Goal: Task Accomplishment & Management: Manage account settings

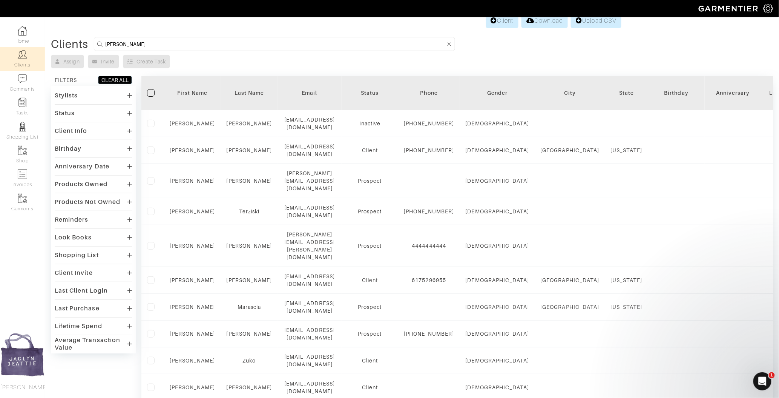
click at [123, 44] on input "nick z" at bounding box center [275, 43] width 341 height 9
type input "john moony"
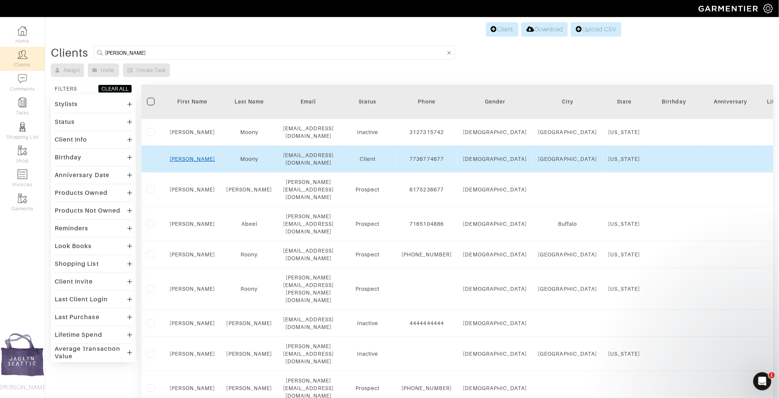
click at [193, 156] on link "John" at bounding box center [193, 159] width 46 height 6
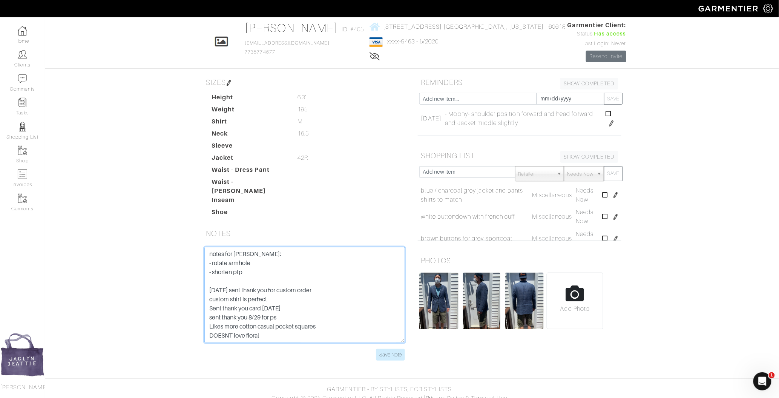
click at [210, 247] on textarea "notes for colleen: - rotate armhole - shorten ptp 6-12-20 sent thank you for cu…" at bounding box center [304, 295] width 201 height 96
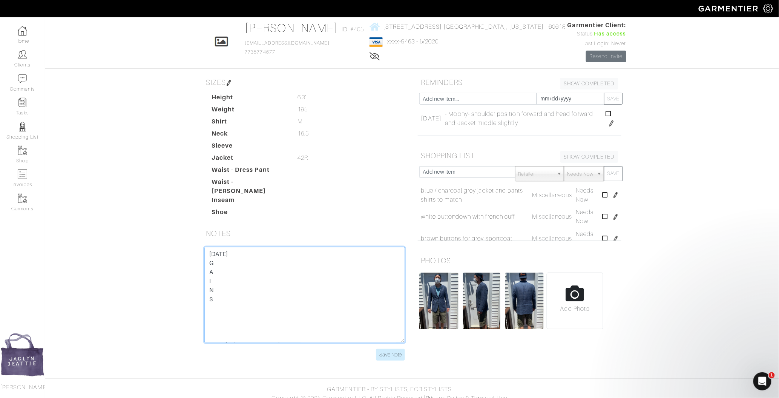
scroll to position [5, 0]
click at [398, 349] on input "Save Note" at bounding box center [390, 355] width 29 height 12
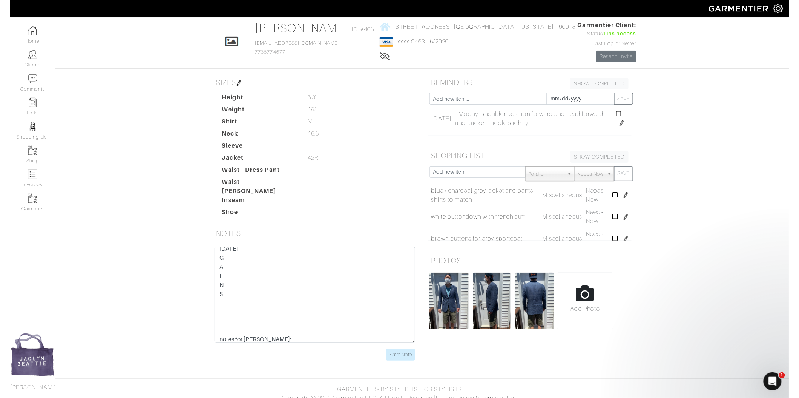
scroll to position [0, 0]
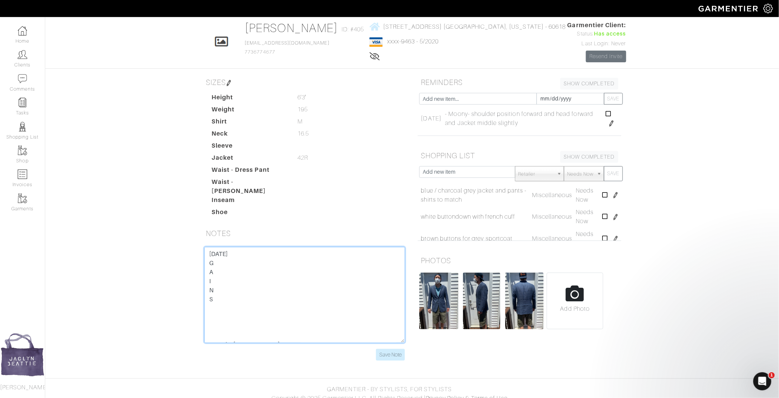
click at [223, 257] on textarea "notes for colleen: - rotate armhole - shorten ptp 6-12-20 sent thank you for cu…" at bounding box center [304, 295] width 201 height 96
click at [395, 349] on input "Save Note" at bounding box center [390, 355] width 29 height 12
click at [433, 303] on img at bounding box center [438, 300] width 39 height 57
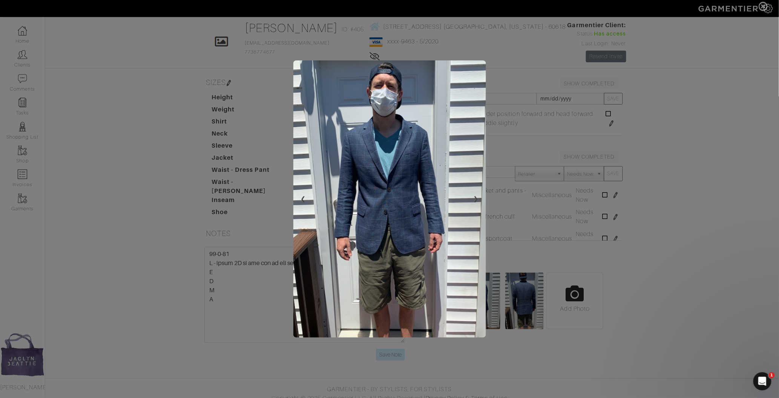
click at [678, 315] on span at bounding box center [389, 199] width 779 height 398
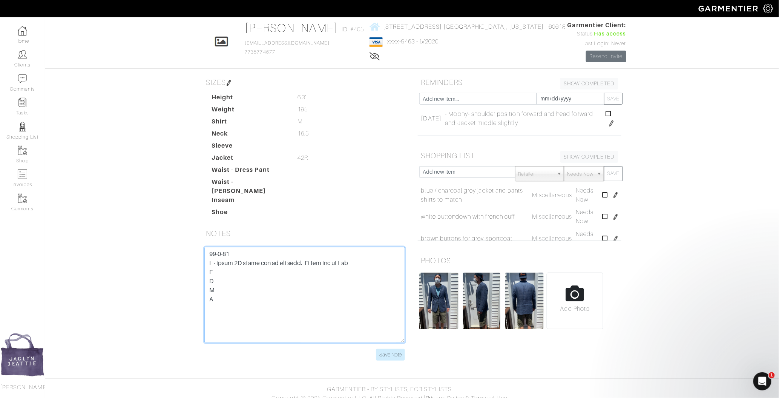
click at [363, 256] on textarea "notes for colleen: - rotate armhole - shorten ptp 6-12-20 sent thank you for cu…" at bounding box center [304, 295] width 201 height 96
click at [372, 268] on textarea "notes for colleen: - rotate armhole - shorten ptp 6-12-20 sent thank you for cu…" at bounding box center [304, 295] width 201 height 96
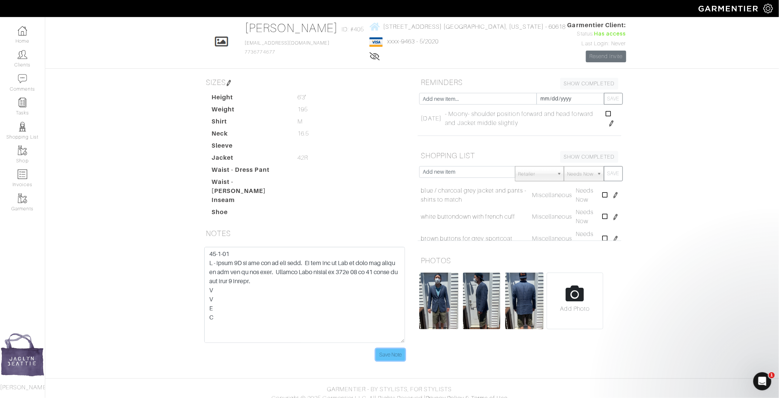
click at [395, 349] on input "Save Note" at bounding box center [390, 355] width 29 height 12
click at [493, 96] on input "text" at bounding box center [478, 99] width 118 height 12
click at [681, 85] on div "John Moony Overview Overview Measurements Product Library Invoices Wardrobe Loo…" at bounding box center [389, 178] width 779 height 382
click at [296, 274] on textarea "notes for colleen: - rotate armhole - shorten ptp 6-12-20 sent thank you for cu…" at bounding box center [304, 295] width 201 height 96
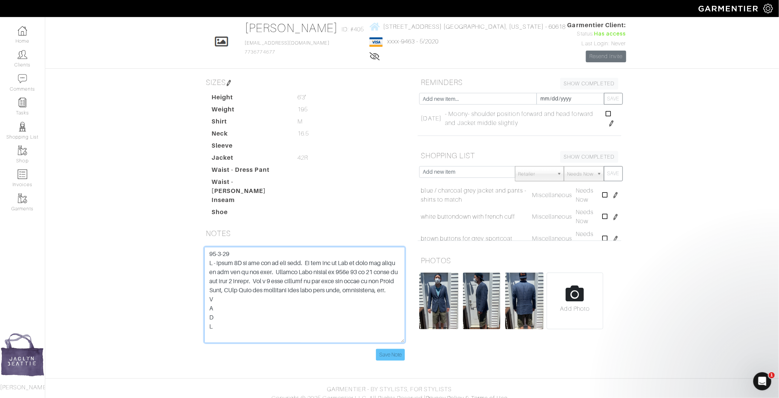
type textarea "10-8-25 G - needs 5M by the end of the year. By the end of Nov so they can clos…"
click at [382, 349] on input "Save Note" at bounding box center [390, 355] width 29 height 12
click at [393, 349] on input "Save Note" at bounding box center [390, 355] width 29 height 12
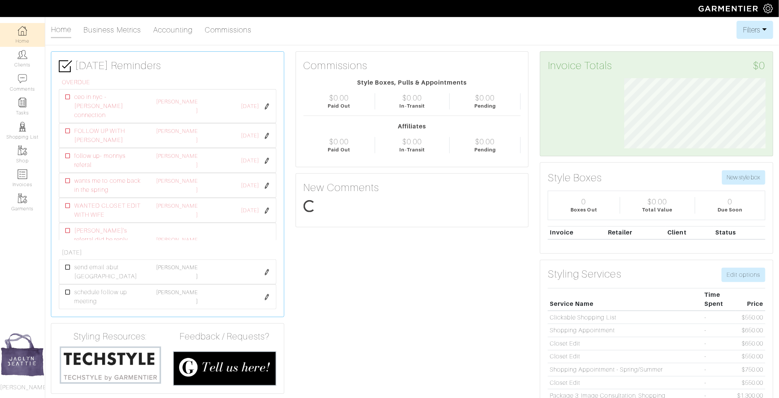
scroll to position [70, 153]
click at [28, 61] on link "Clients" at bounding box center [22, 59] width 45 height 24
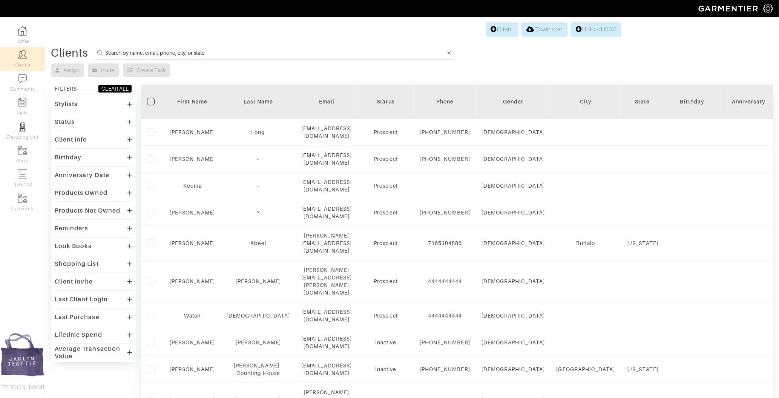
click at [141, 49] on input at bounding box center [275, 52] width 341 height 9
type input "ashley carter"
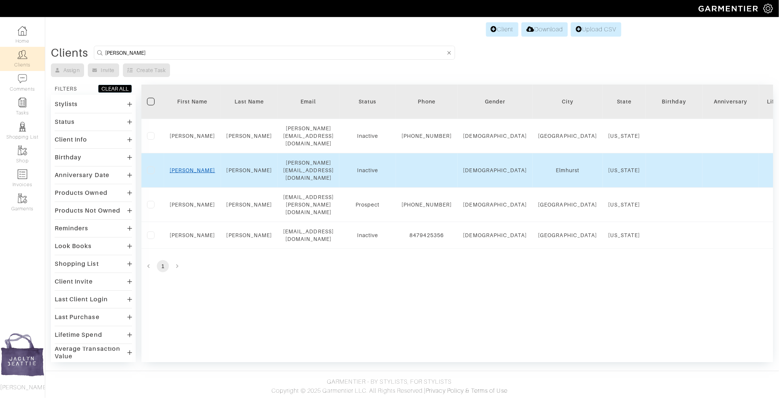
click at [186, 167] on link "Ashley" at bounding box center [193, 170] width 46 height 6
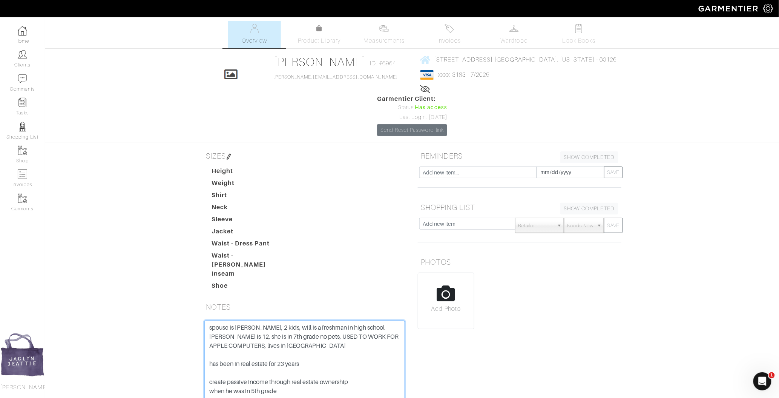
click at [209, 320] on textarea "spouse is [PERSON_NAME], 2 kids, will is a freshman in high school [PERSON_NAME…" at bounding box center [304, 368] width 201 height 96
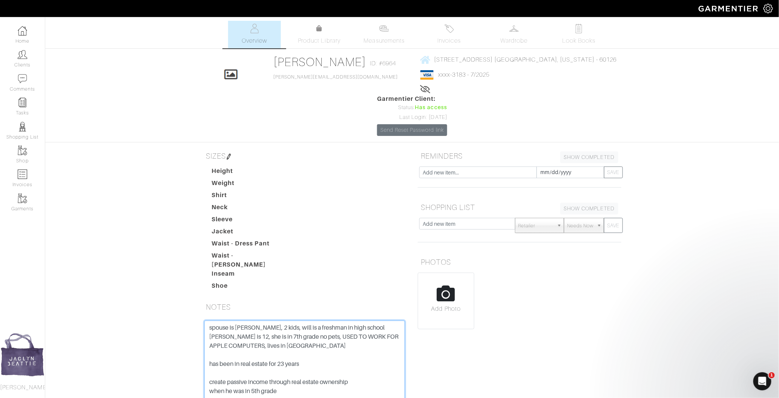
click at [215, 320] on textarea "spouse is nicole, 2 kids, will is a freshman in high school kate is 12, she is …" at bounding box center [304, 368] width 201 height 96
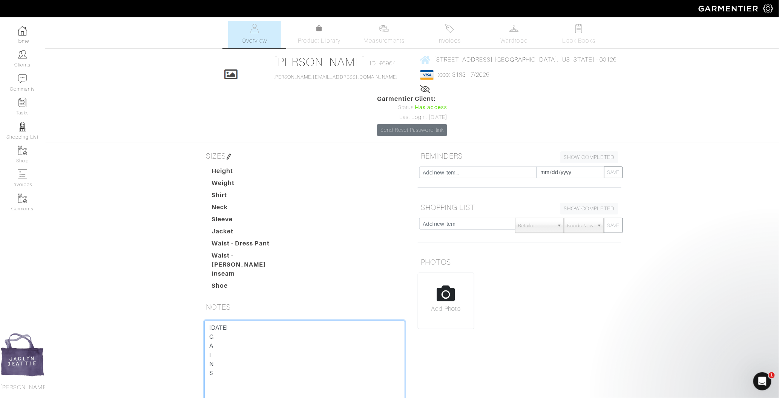
click at [216, 320] on textarea "spouse is nicole, 2 kids, will is a freshman in high school kate is 12, she is …" at bounding box center [304, 368] width 201 height 96
click at [329, 320] on textarea "spouse is nicole, 2 kids, will is a freshman in high school kate is 12, she is …" at bounding box center [304, 368] width 201 height 96
click at [343, 320] on textarea "spouse is nicole, 2 kids, will is a freshman in high school kate is 12, she is …" at bounding box center [304, 368] width 201 height 96
type textarea "10-8-25 G - keep expanding his property - redefining buy and hold properties th…"
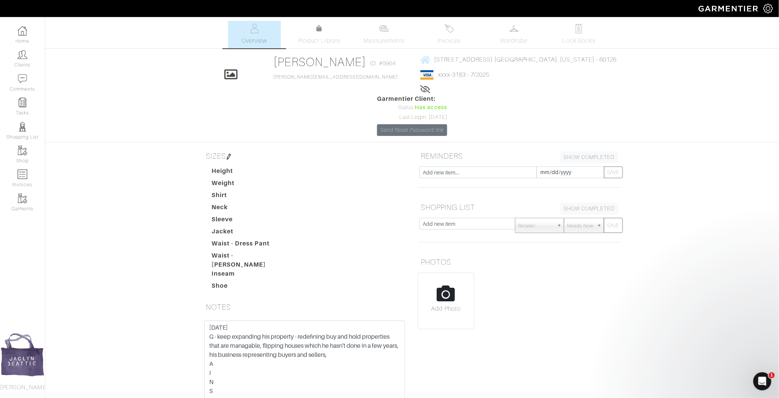
click at [426, 304] on div "REMINDERS SHOW COMPLETED SHOW INCOMPLETE 2025-10-08 SAVE SHOPPING LIST SHOW COM…" at bounding box center [519, 295] width 215 height 295
